Goal: Entertainment & Leisure: Consume media (video, audio)

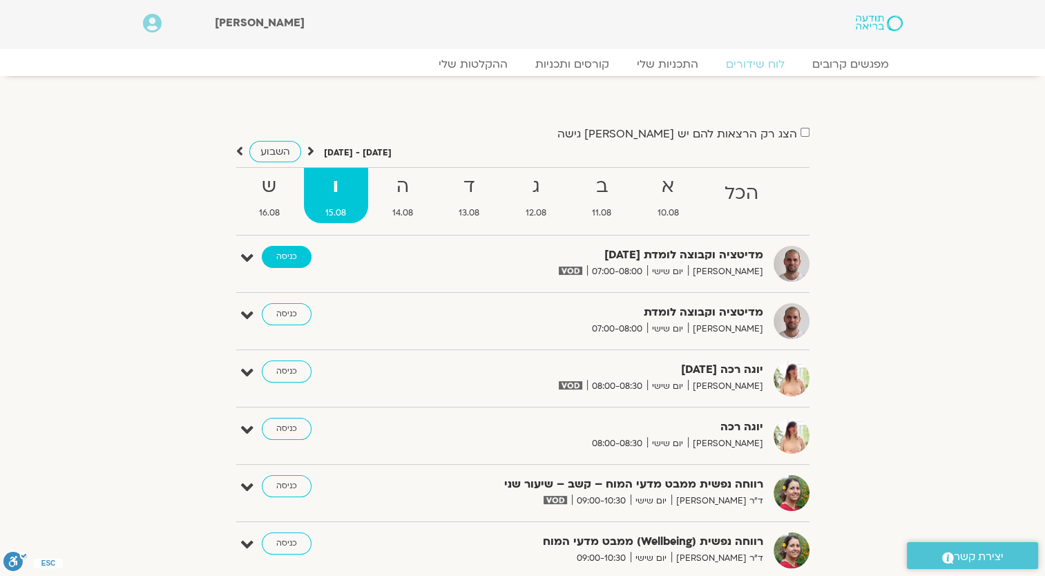
click at [282, 255] on link "כניסה" at bounding box center [287, 257] width 50 height 22
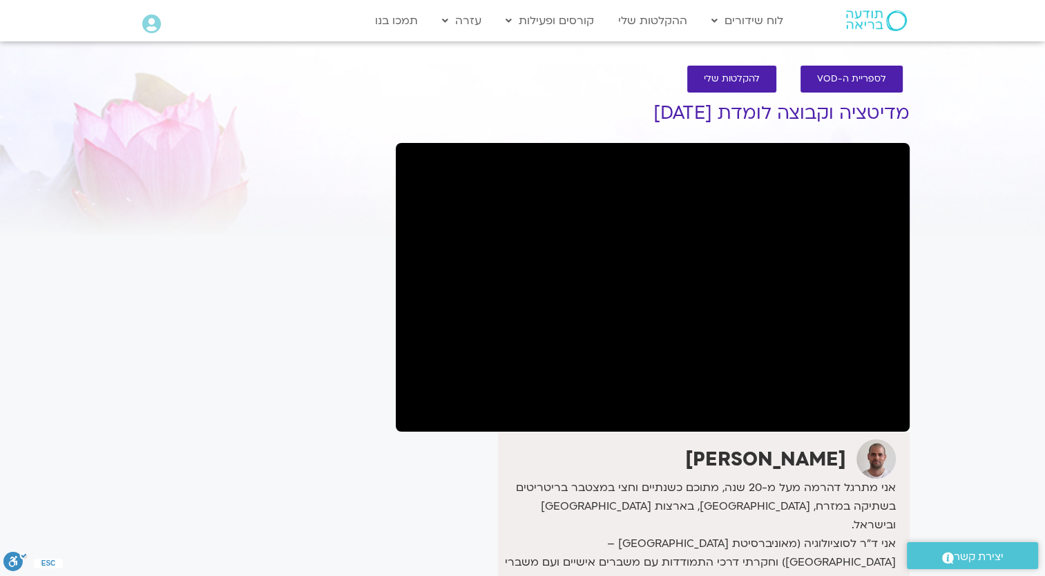
click at [284, 35] on div "Main Menu לוח שידורים לוח שידורים יומי תכניה שבועית ההקלטות שלי קורסים ופעילות …" at bounding box center [534, 21] width 525 height 40
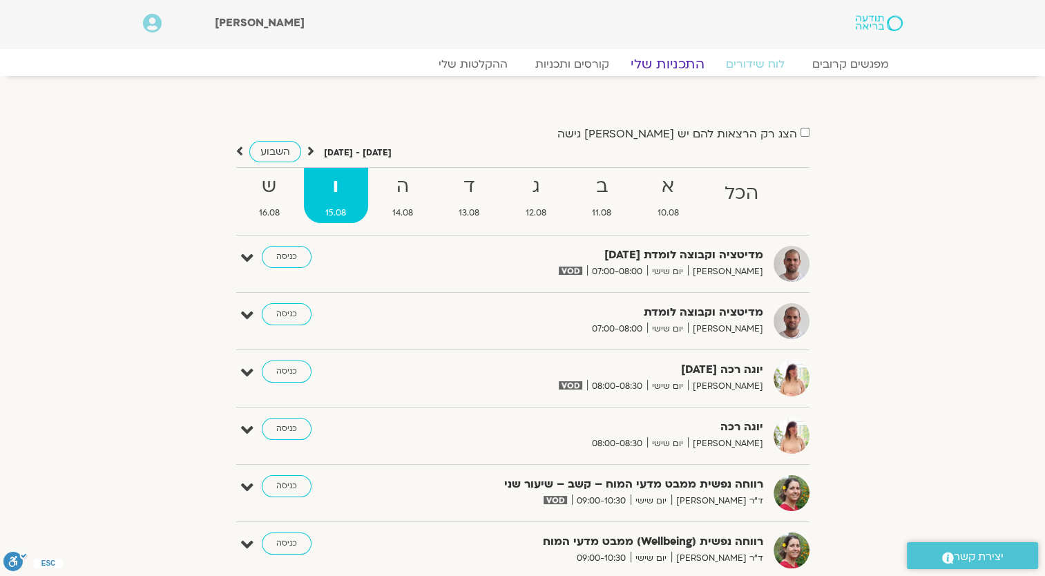
click at [663, 65] on link "התכניות שלי" at bounding box center [667, 64] width 107 height 17
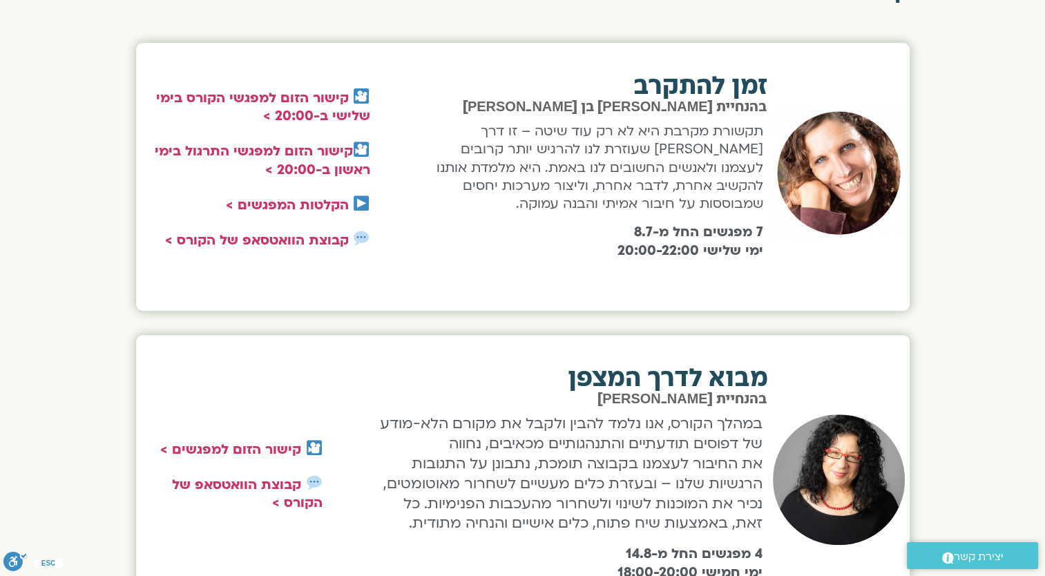
scroll to position [552, 0]
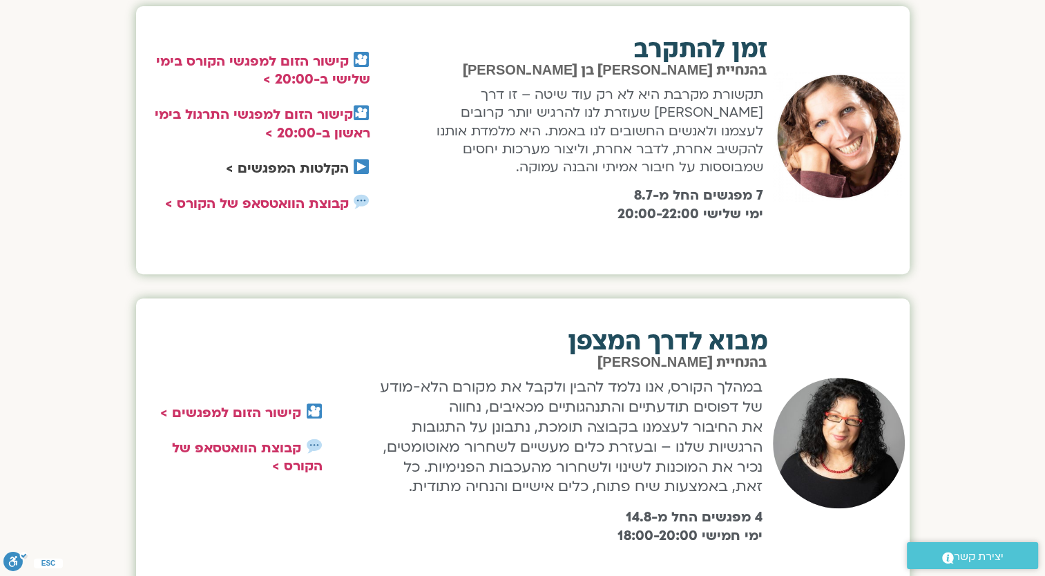
click at [328, 171] on link "הקלטות המפגשים >" at bounding box center [287, 169] width 123 height 18
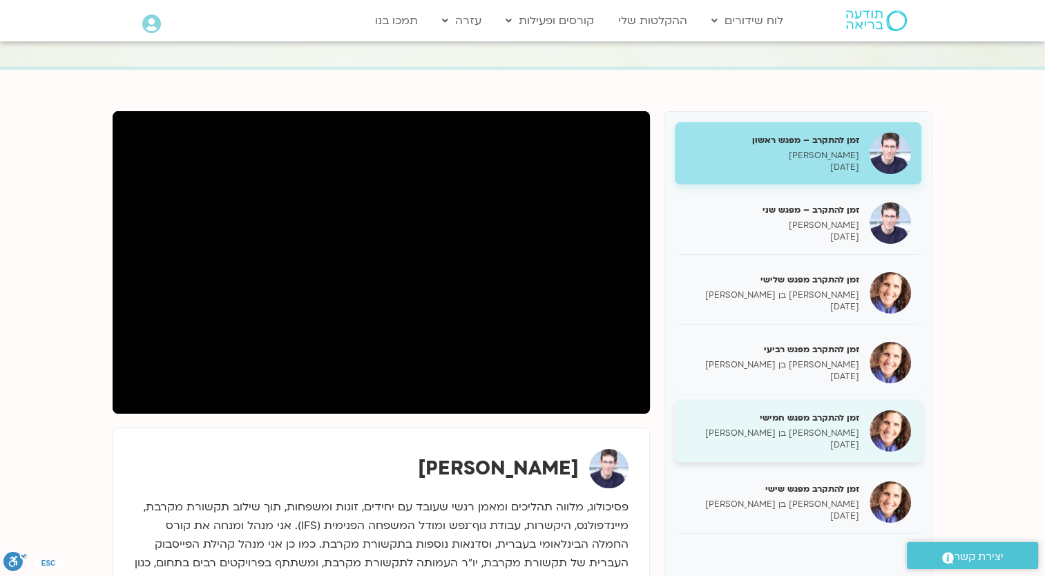
scroll to position [69, 0]
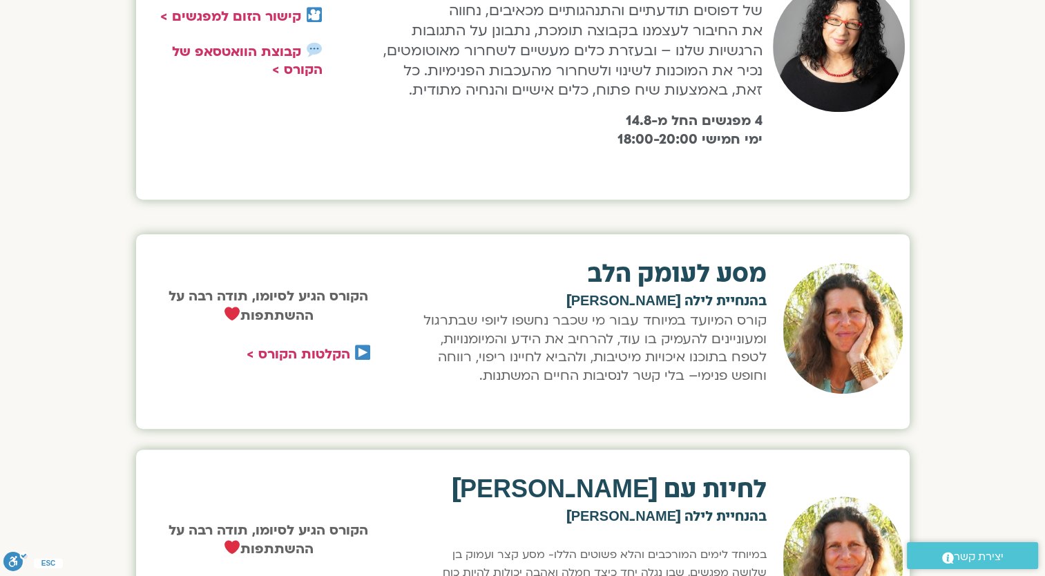
scroll to position [1036, 0]
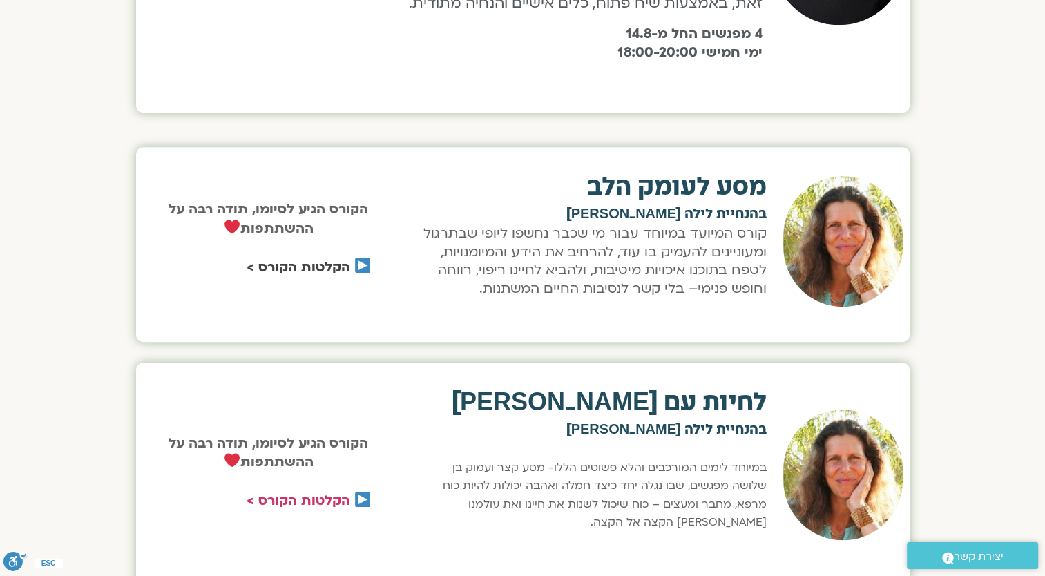
click at [334, 265] on link "הקלטות הקורס >" at bounding box center [299, 267] width 104 height 18
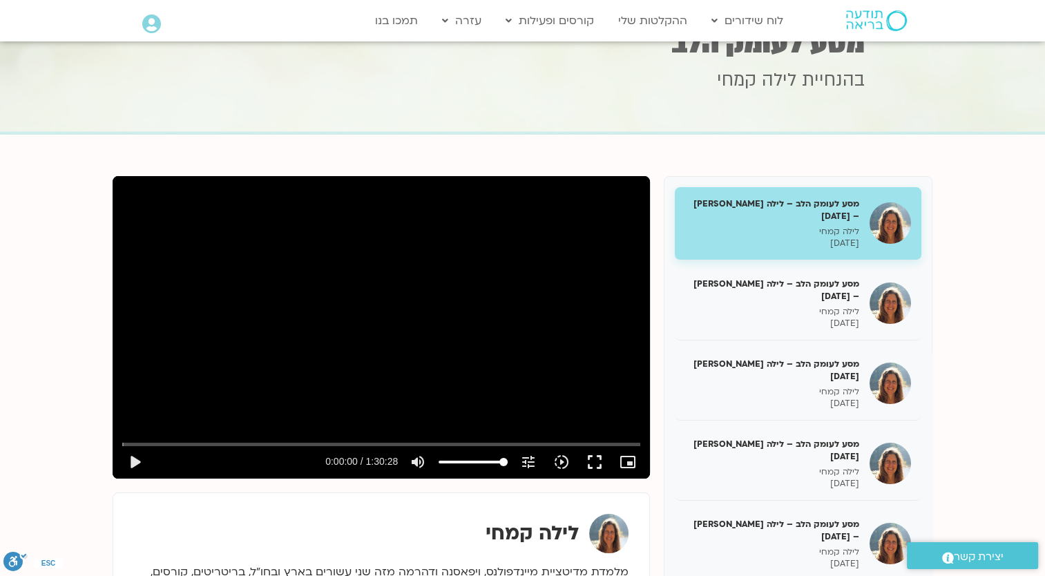
scroll to position [69, 0]
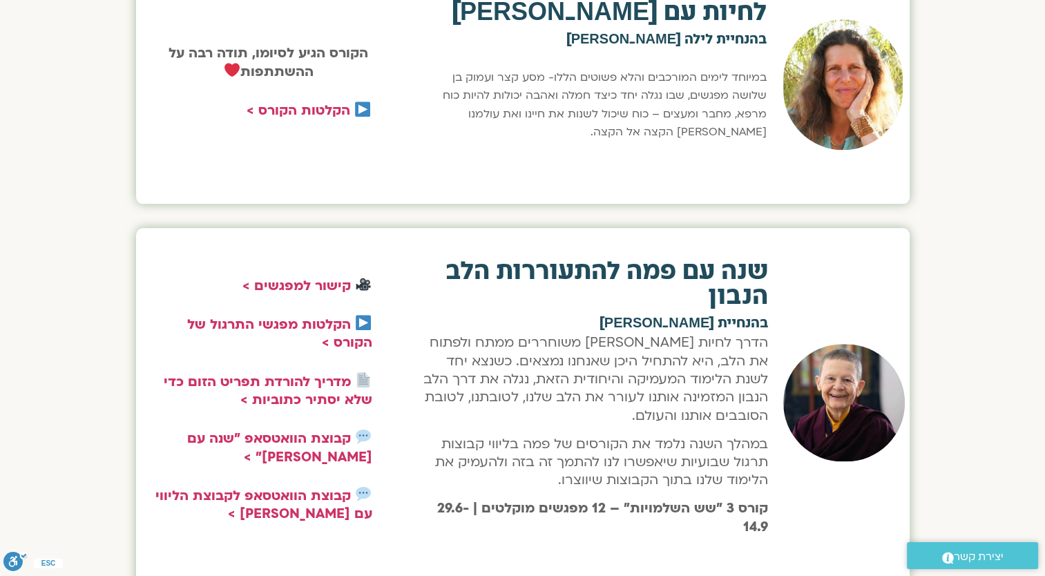
scroll to position [1450, 0]
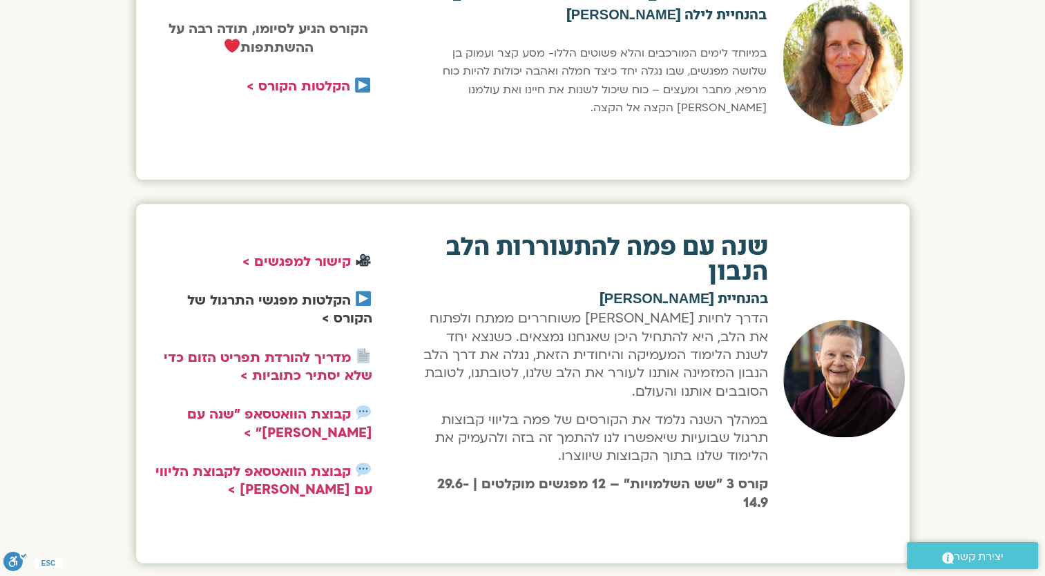
click at [326, 298] on link "הקלטות מפגשי התרגול של הקורס >" at bounding box center [279, 309] width 185 height 36
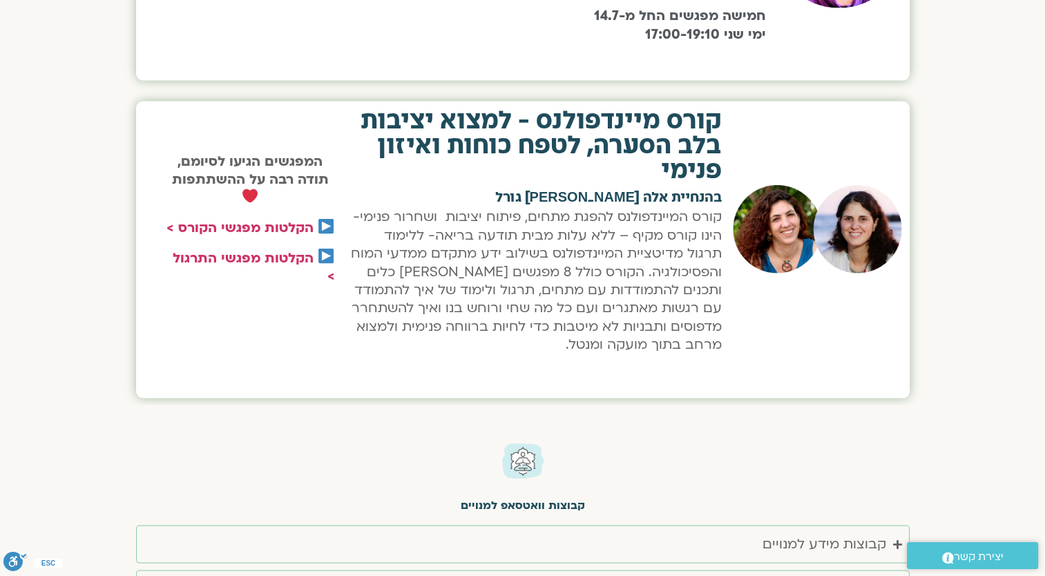
scroll to position [2624, 0]
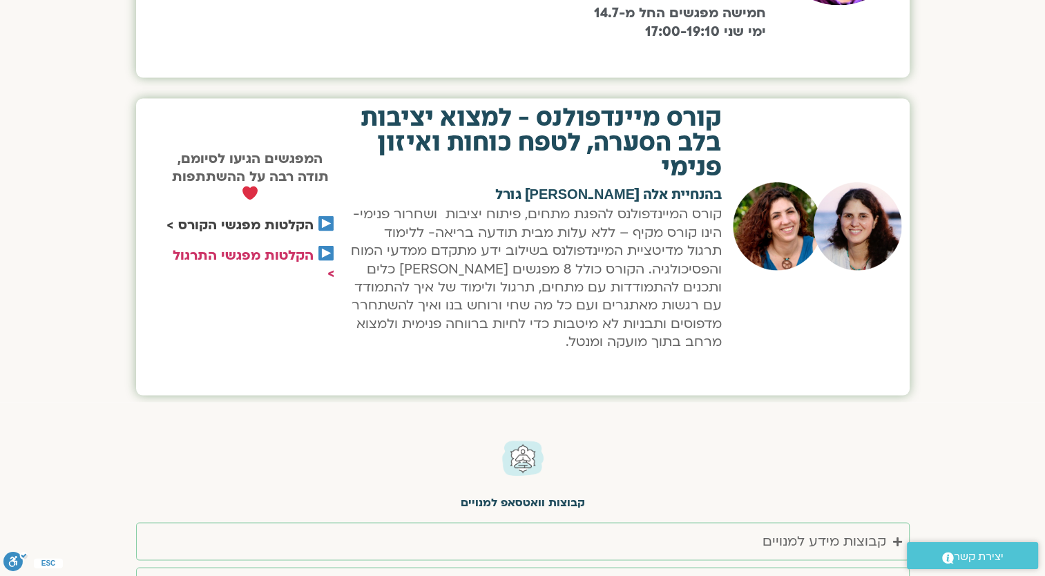
click at [255, 226] on link "הקלטות מפגשי הקורס >" at bounding box center [239, 225] width 147 height 18
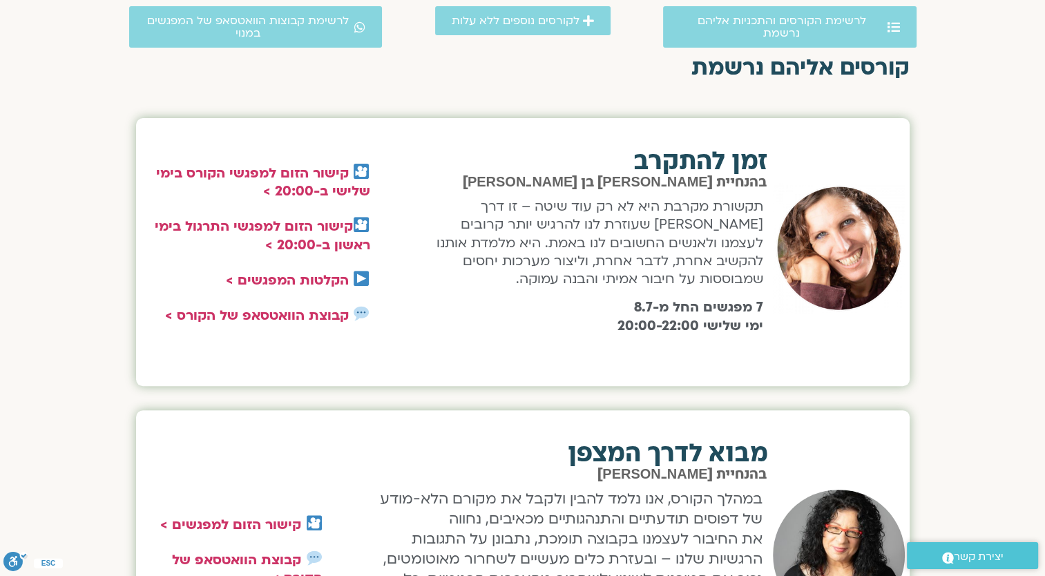
scroll to position [0, 0]
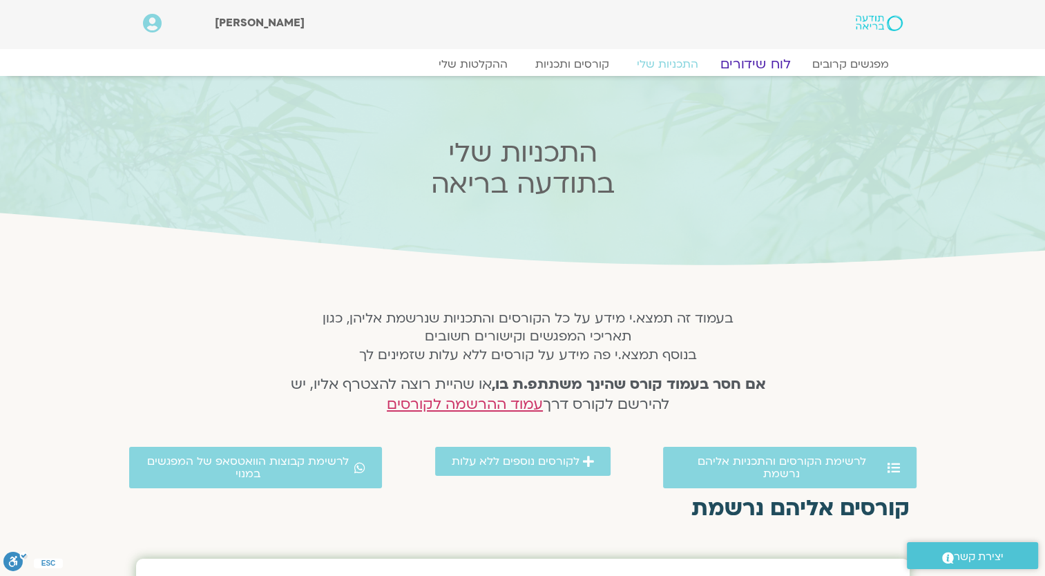
click at [771, 66] on link "לוח שידורים" at bounding box center [755, 64] width 104 height 17
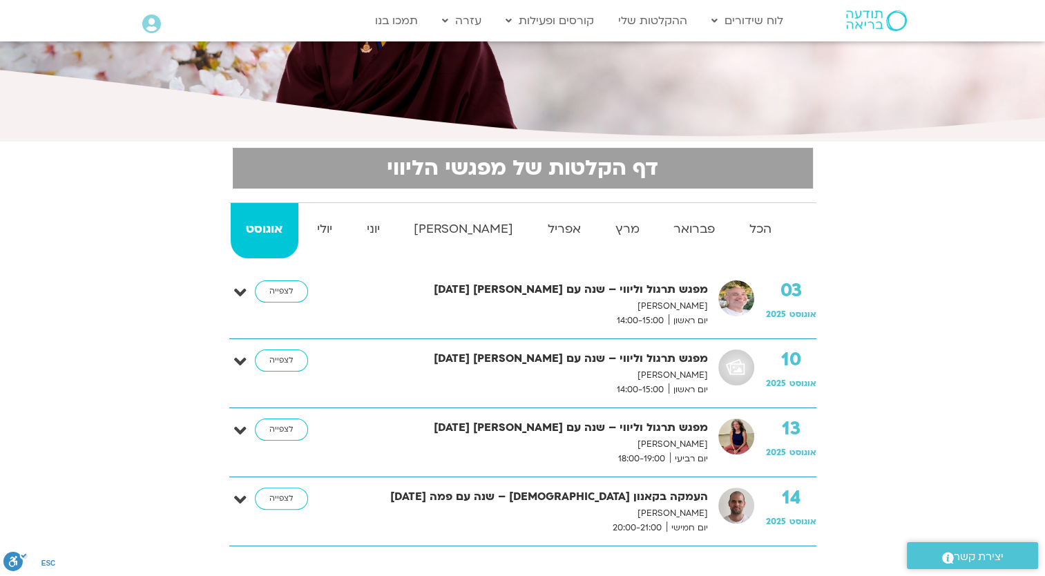
scroll to position [276, 0]
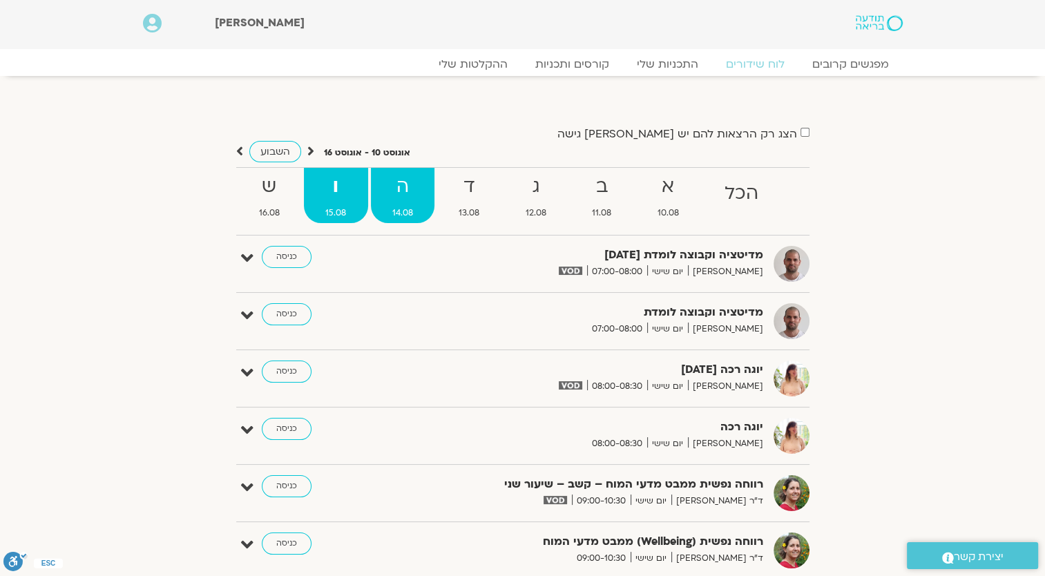
click at [420, 196] on strong "ה" at bounding box center [403, 186] width 64 height 31
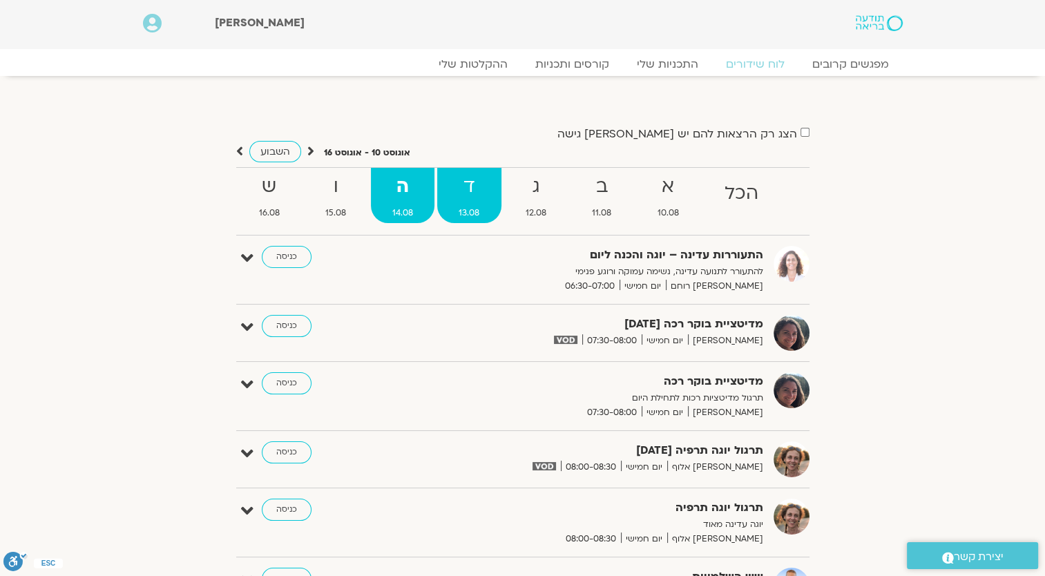
click at [483, 197] on strong "ד" at bounding box center [469, 186] width 64 height 31
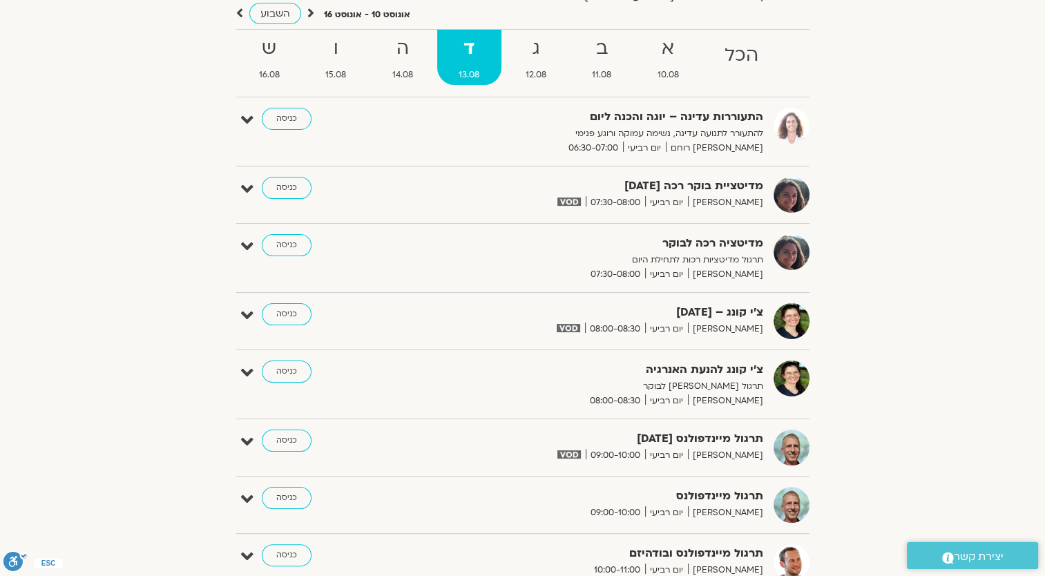
scroll to position [69, 0]
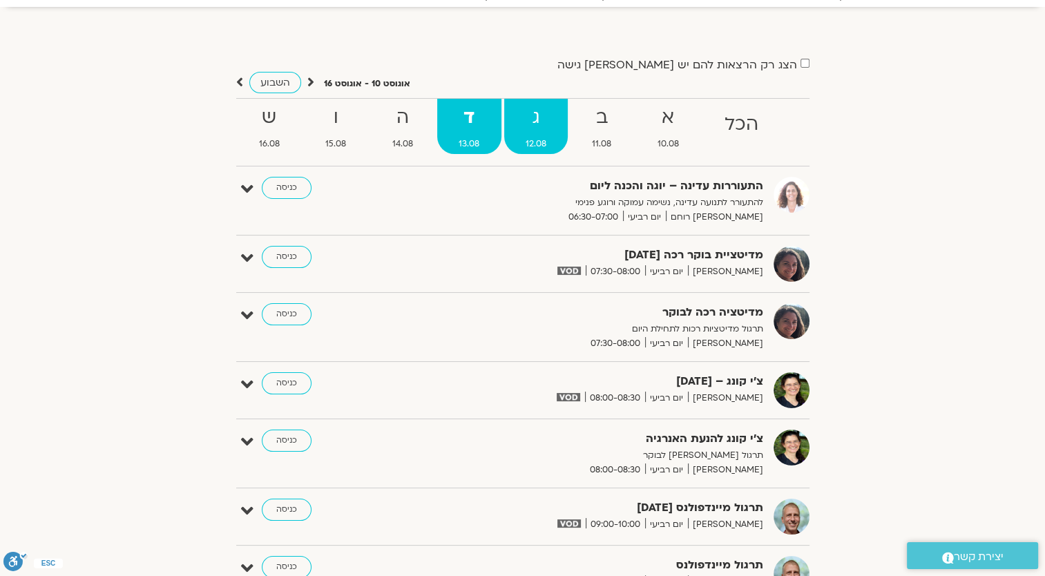
click at [530, 132] on strong "ג" at bounding box center [536, 117] width 64 height 31
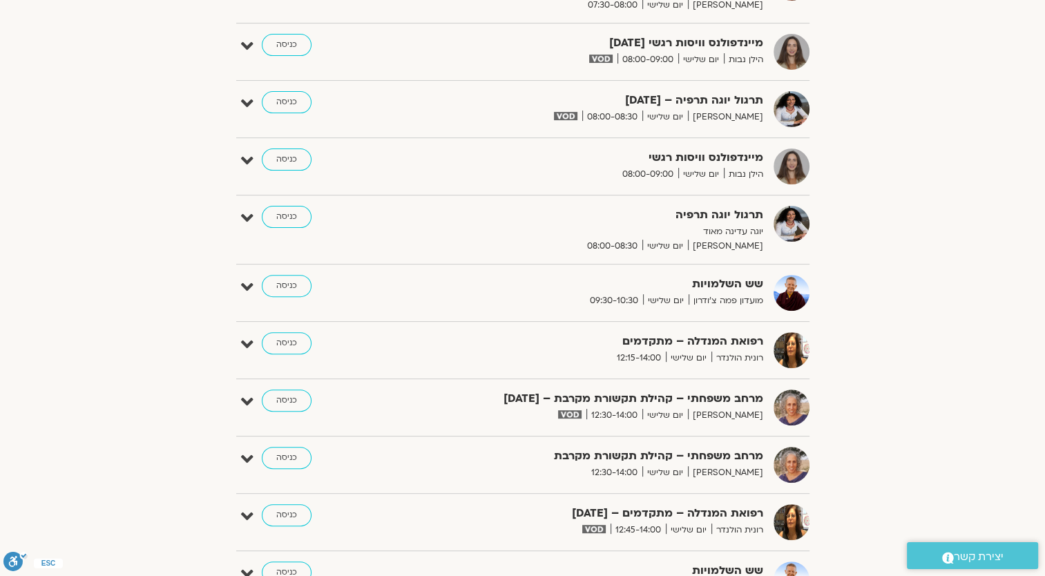
scroll to position [0, 0]
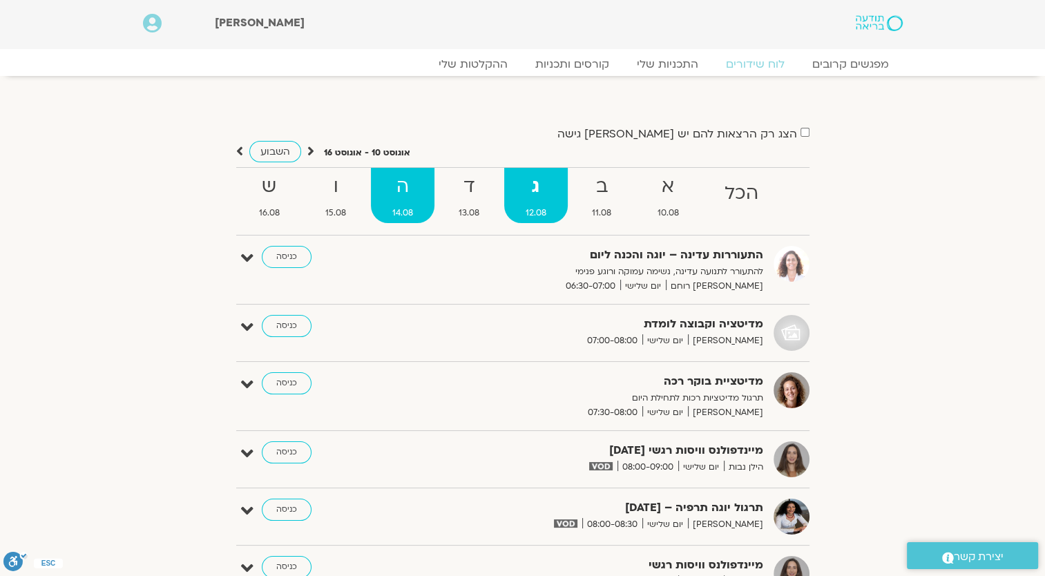
click at [419, 188] on strong "ה" at bounding box center [403, 186] width 64 height 31
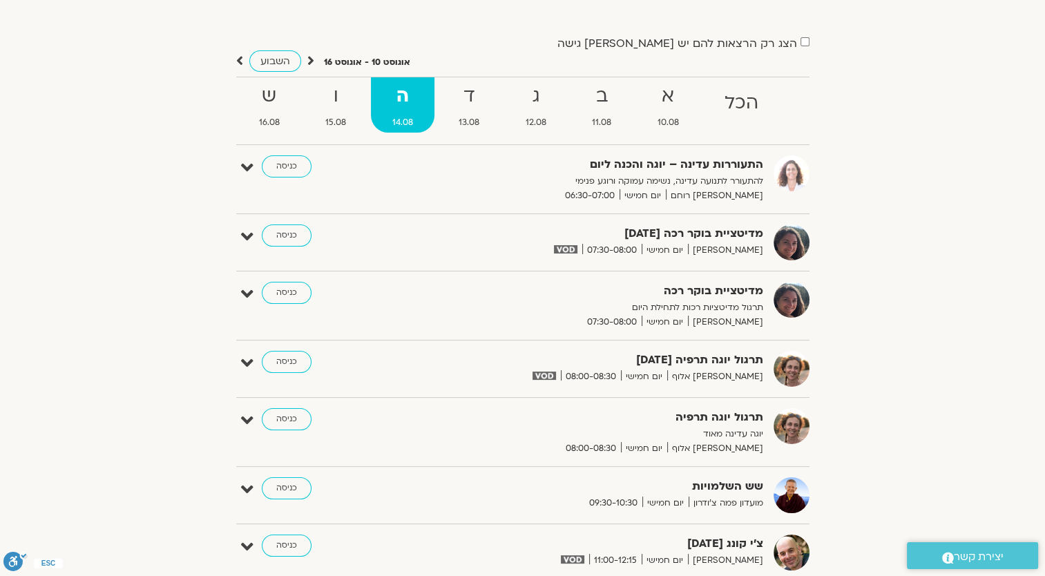
scroll to position [69, 0]
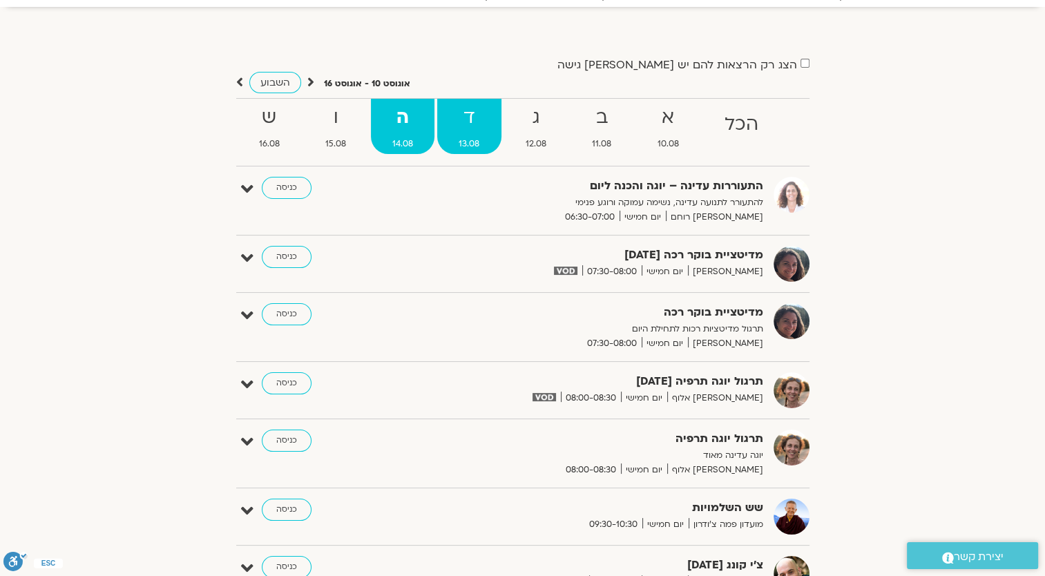
click at [456, 131] on strong "ד" at bounding box center [469, 117] width 64 height 31
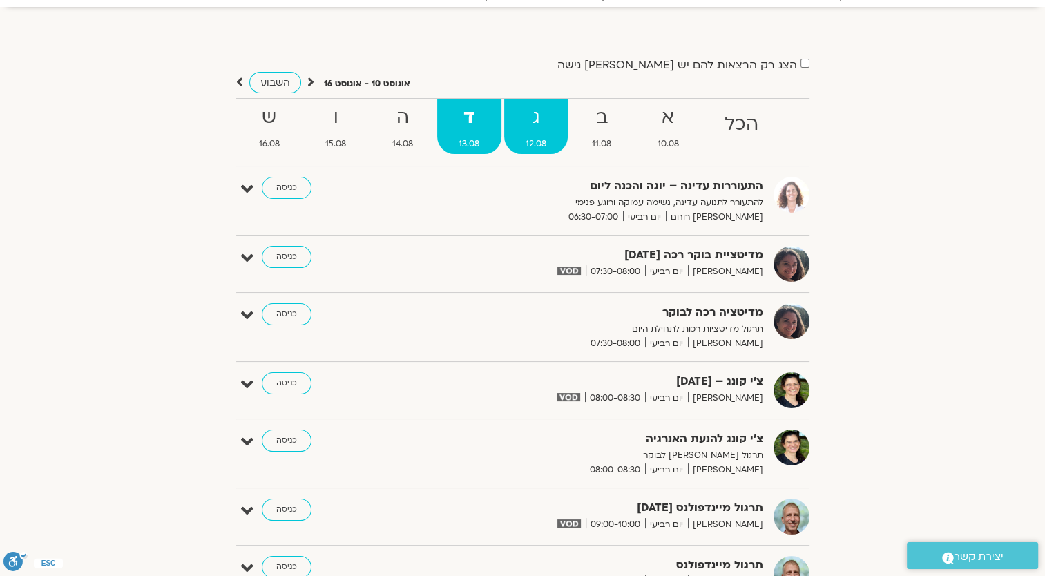
click at [539, 135] on link "ג 12.08" at bounding box center [536, 126] width 64 height 55
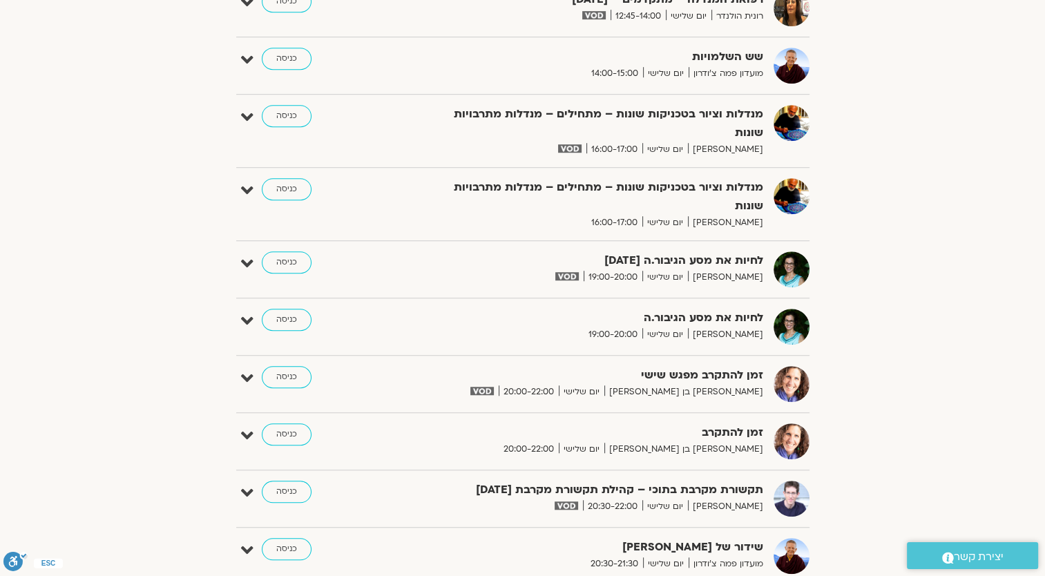
scroll to position [0, 0]
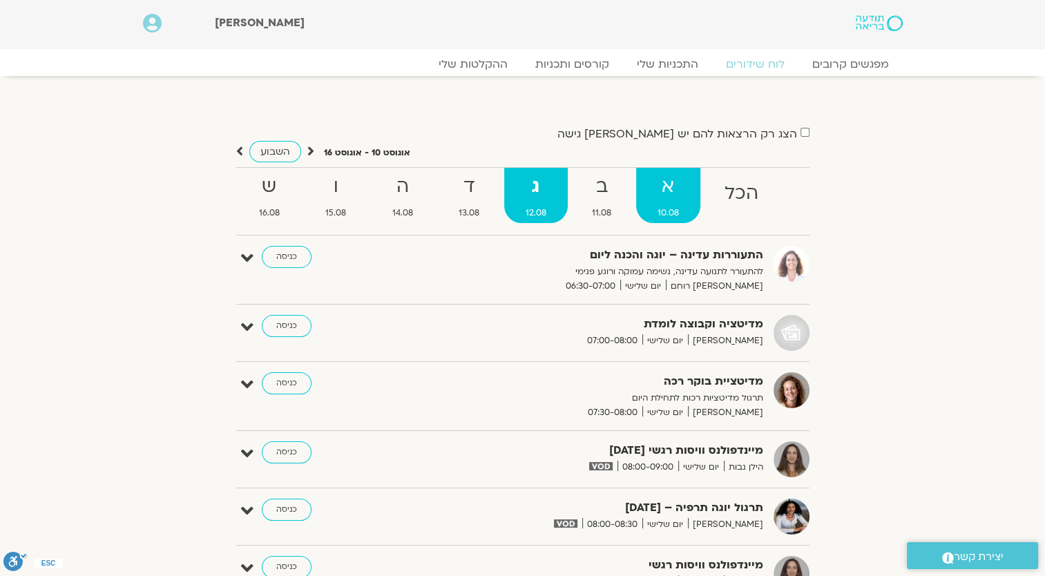
click at [670, 195] on strong "א" at bounding box center [668, 186] width 65 height 31
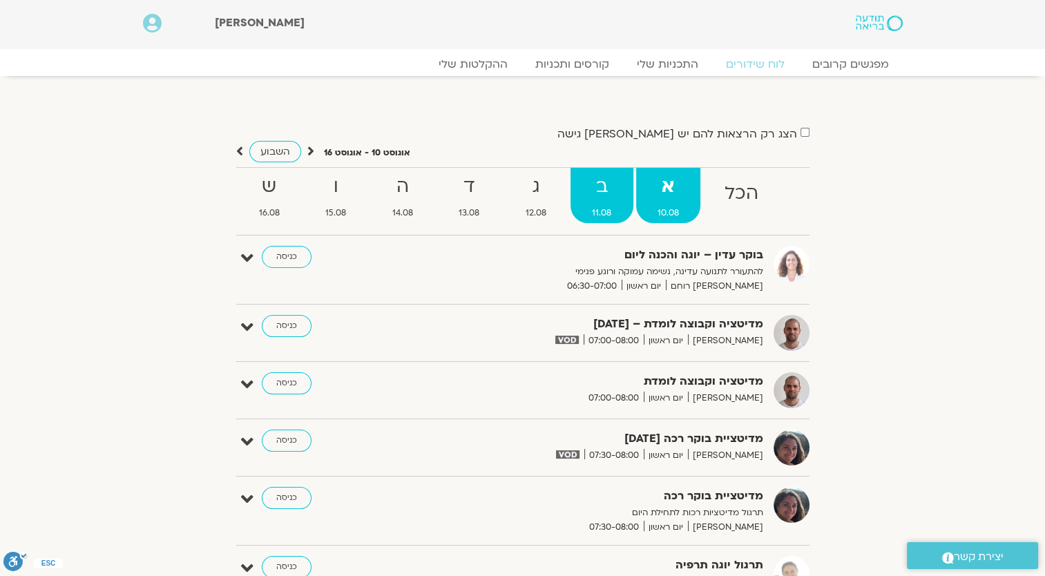
click at [594, 209] on span "11.08" at bounding box center [601, 213] width 63 height 15
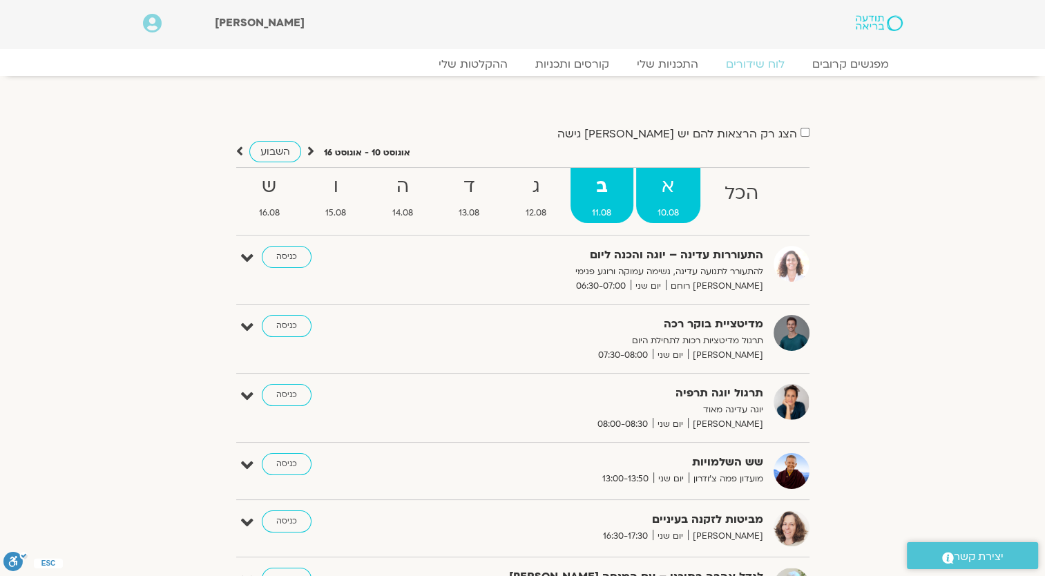
click at [646, 196] on strong "א" at bounding box center [668, 186] width 65 height 31
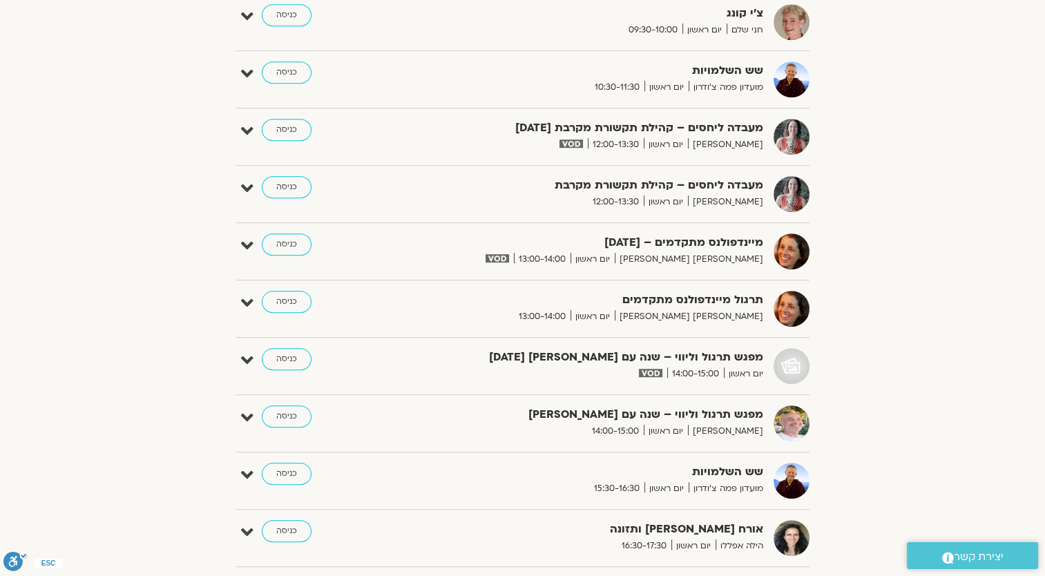
scroll to position [760, 0]
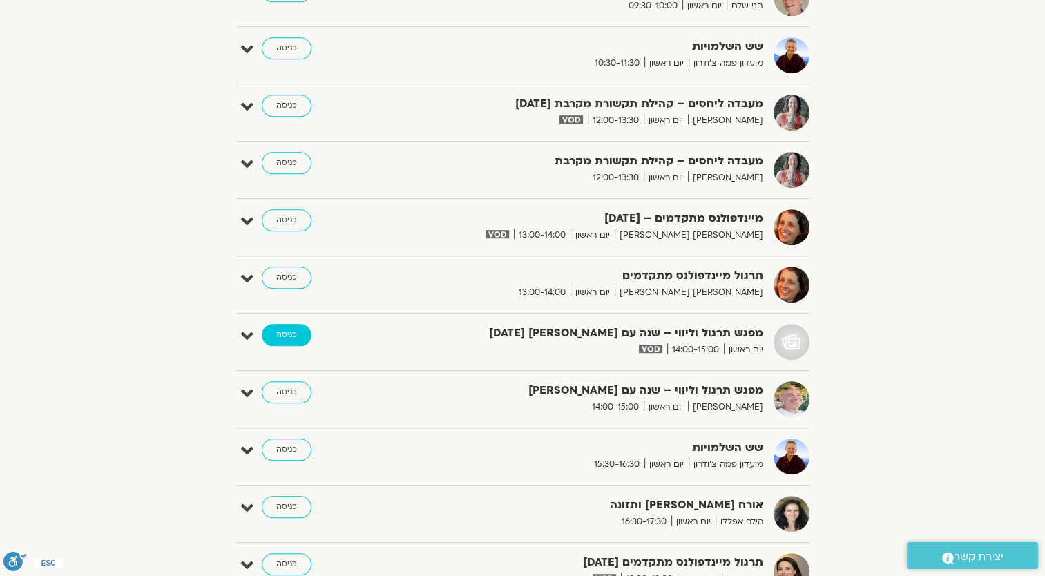
click at [278, 332] on link "כניסה" at bounding box center [287, 335] width 50 height 22
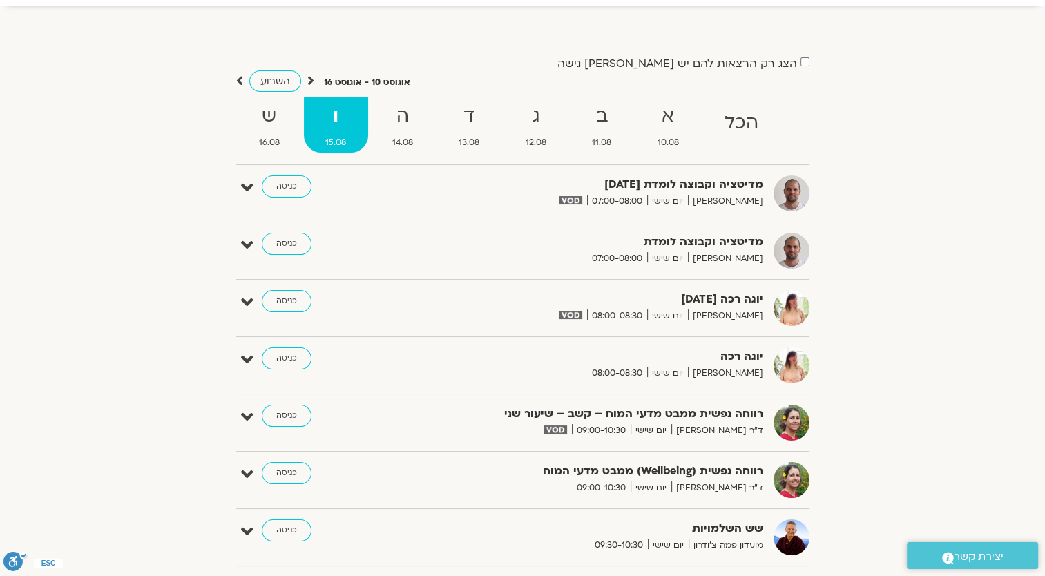
scroll to position [138, 0]
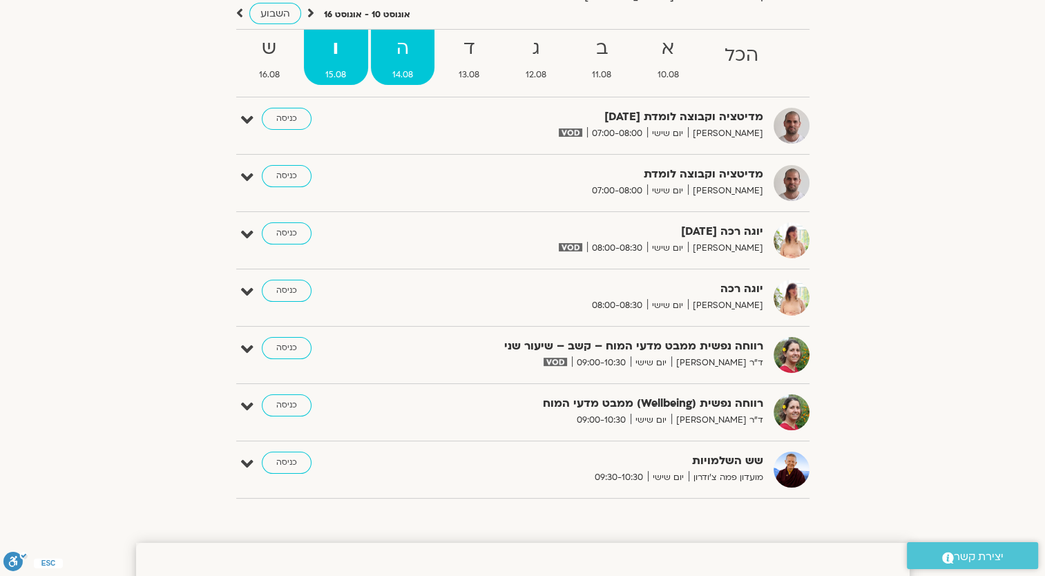
click at [407, 66] on link "ה 14.08" at bounding box center [403, 57] width 64 height 55
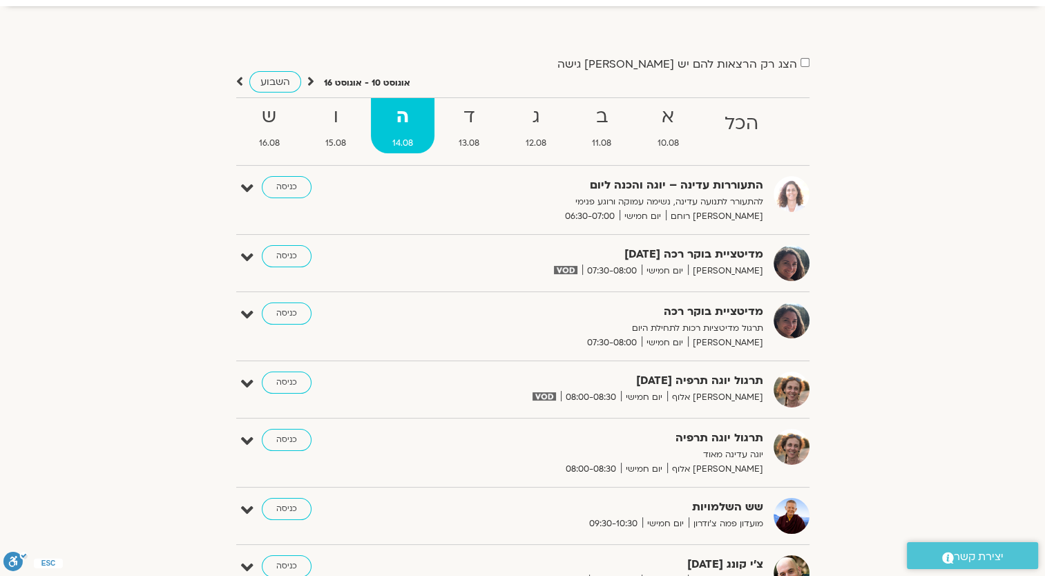
scroll to position [69, 0]
click at [592, 124] on strong "ב" at bounding box center [601, 117] width 63 height 31
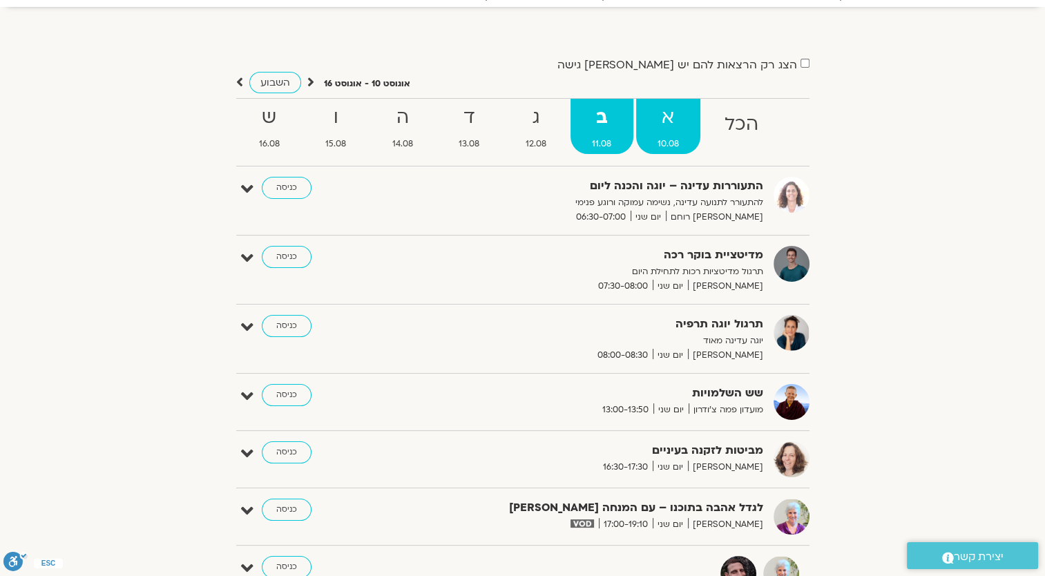
click at [666, 123] on strong "א" at bounding box center [668, 117] width 65 height 31
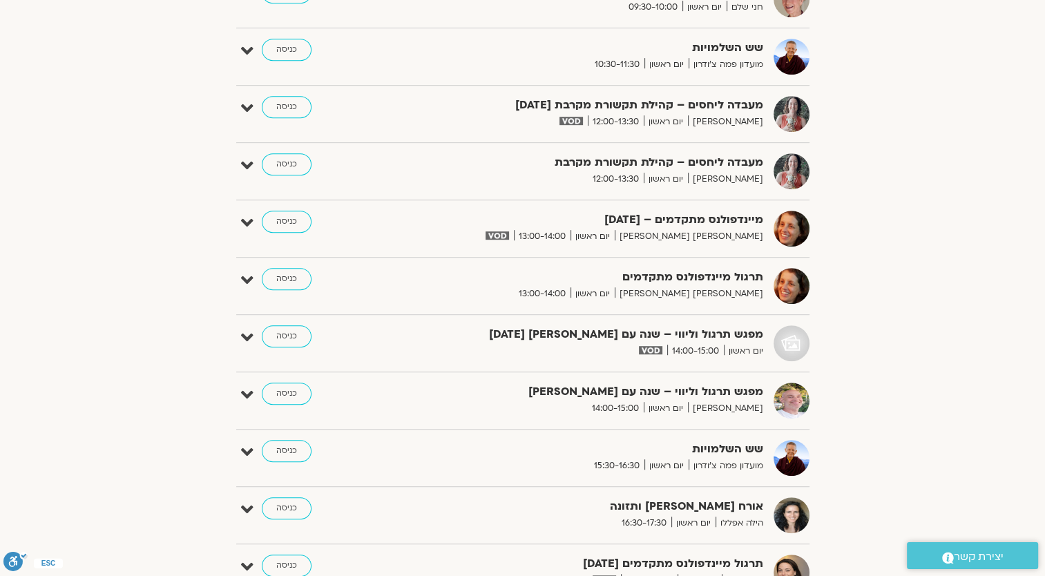
scroll to position [760, 0]
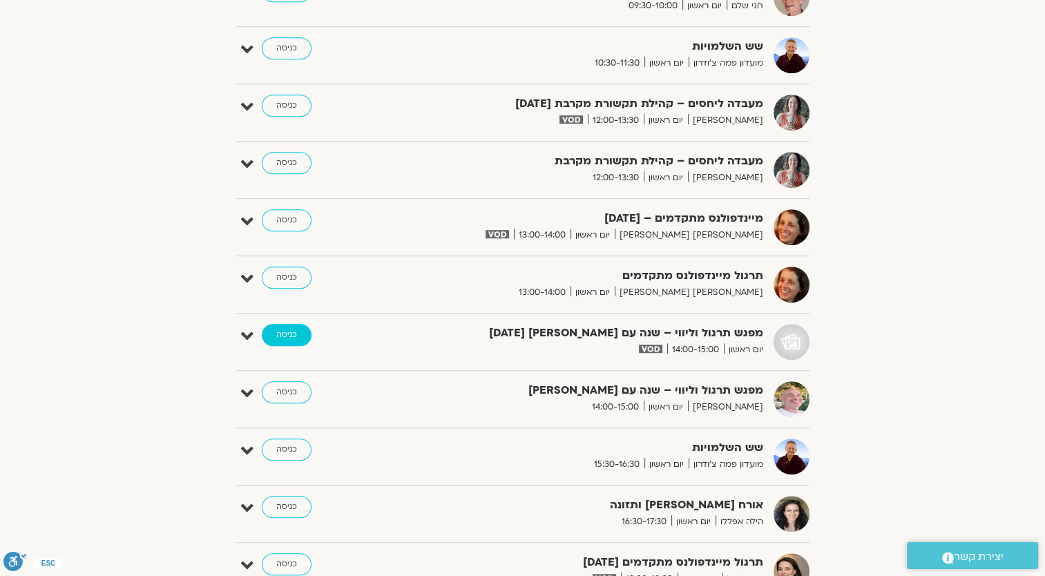
click at [291, 336] on link "כניסה" at bounding box center [287, 335] width 50 height 22
